Goal: Task Accomplishment & Management: Manage account settings

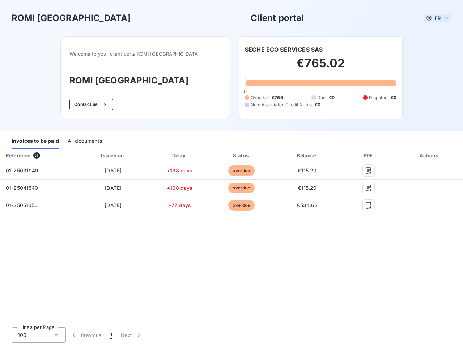
click at [438, 18] on span "FR" at bounding box center [438, 18] width 6 height 6
click at [102, 105] on button "Contact us" at bounding box center [91, 105] width 44 height 12
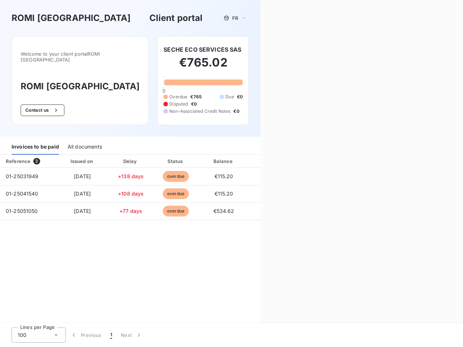
click at [284, 50] on div "Contact us Fill out the form below, and a member of our team will get back to y…" at bounding box center [361, 173] width 203 height 347
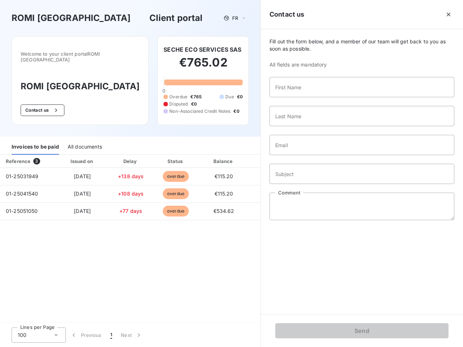
click at [35, 141] on div "Invoices to be paid" at bounding box center [35, 147] width 47 height 15
click at [84, 141] on div "All documents" at bounding box center [85, 147] width 34 height 15
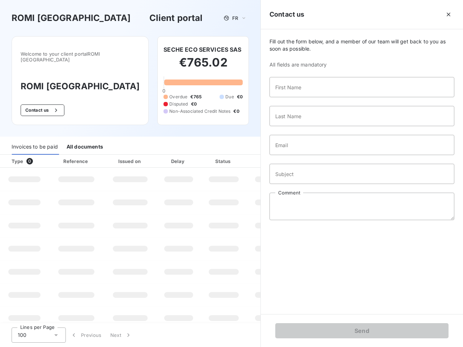
click at [38, 156] on th "Type 0" at bounding box center [24, 161] width 49 height 13
click at [112, 156] on th "Issued on" at bounding box center [130, 161] width 53 height 13
click at [179, 156] on th "Delay" at bounding box center [179, 161] width 44 height 13
click at [241, 156] on th "Status" at bounding box center [224, 161] width 46 height 13
click at [307, 156] on div "Fill out the form below, and a member of our team will get back to you as soon …" at bounding box center [362, 171] width 202 height 285
